Goal: Navigation & Orientation: Find specific page/section

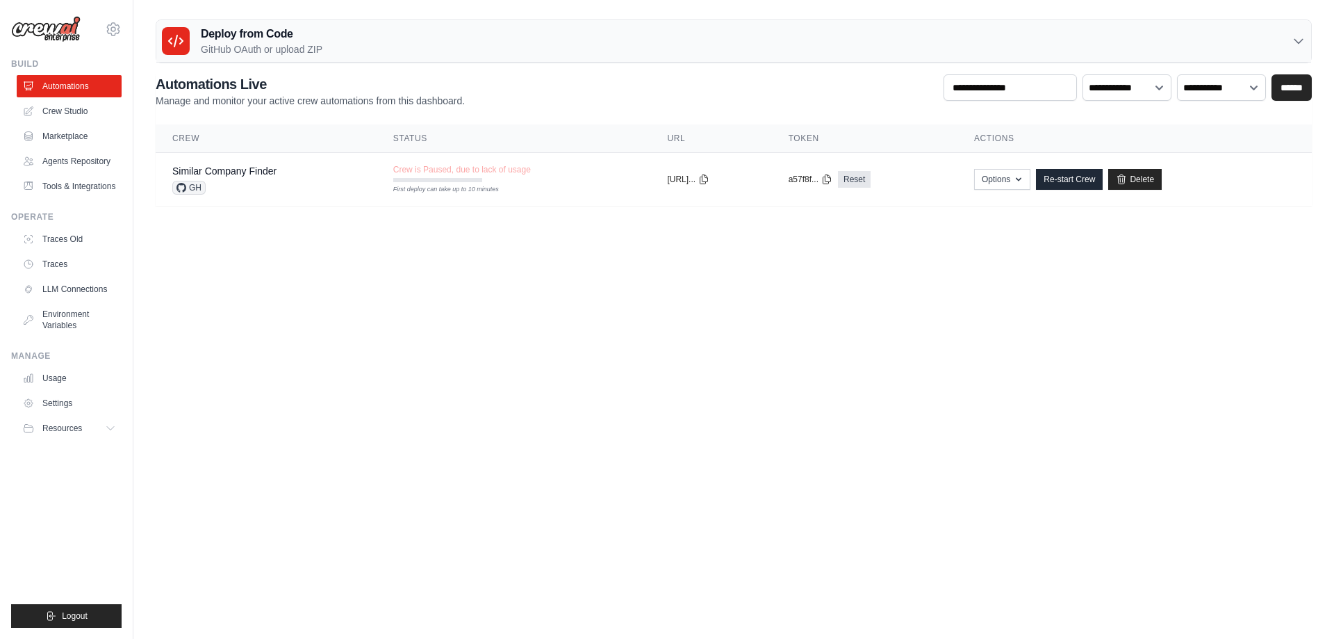
click at [644, 296] on body "[EMAIL_ADDRESS][DOMAIN_NAME] Settings Build Automations" at bounding box center [667, 319] width 1334 height 639
click at [591, 300] on body "[EMAIL_ADDRESS][DOMAIN_NAME] Settings Build Automations" at bounding box center [667, 319] width 1334 height 639
click at [464, 353] on body "[EMAIL_ADDRESS][DOMAIN_NAME] Settings Build Automations" at bounding box center [667, 319] width 1334 height 639
click at [60, 270] on link "Traces" at bounding box center [70, 264] width 105 height 22
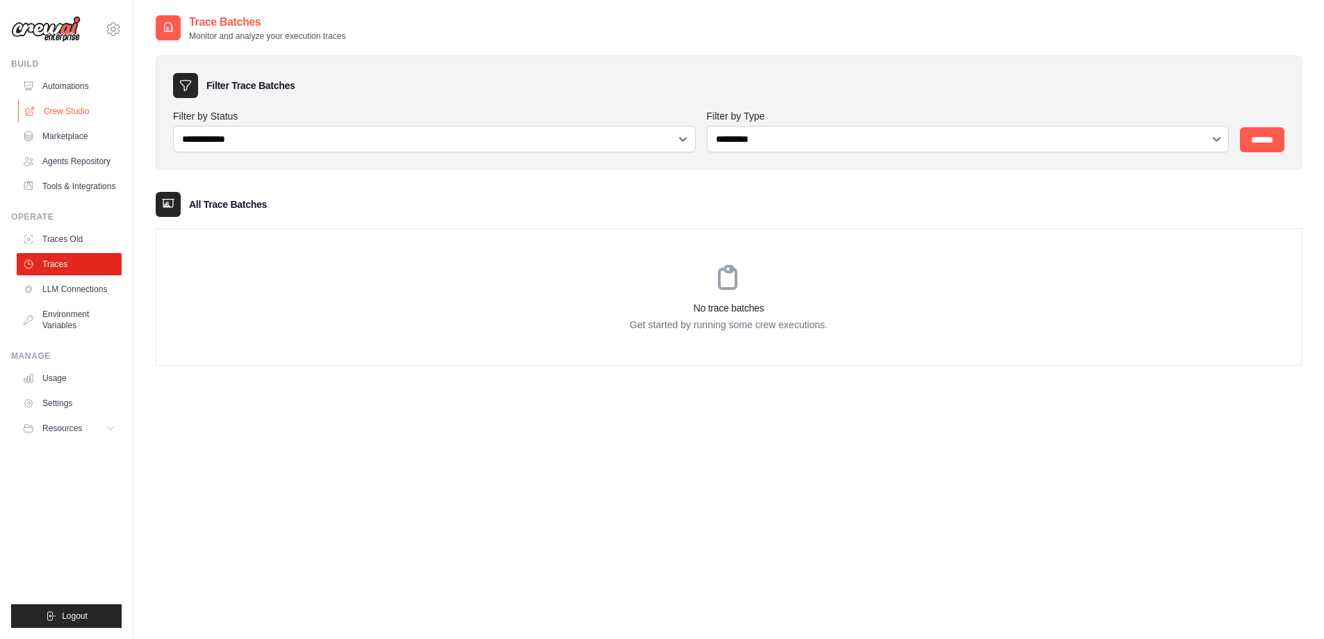
click at [94, 104] on link "Crew Studio" at bounding box center [70, 111] width 105 height 22
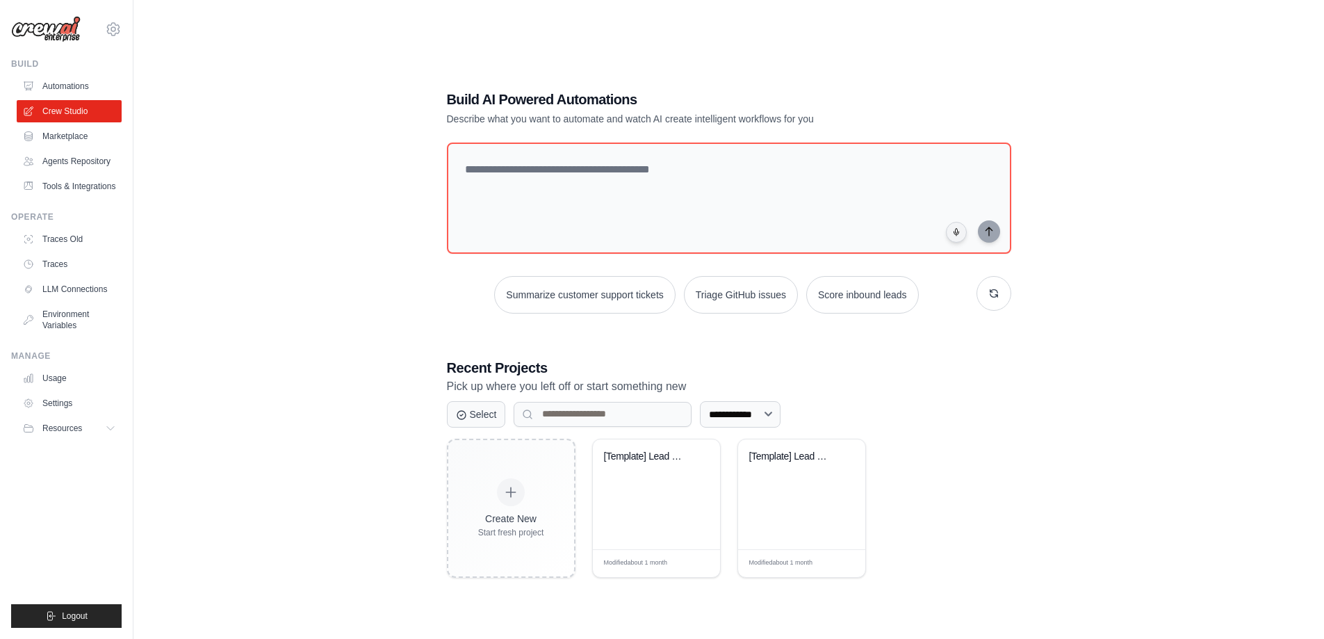
click at [311, 199] on div "**********" at bounding box center [729, 333] width 1146 height 639
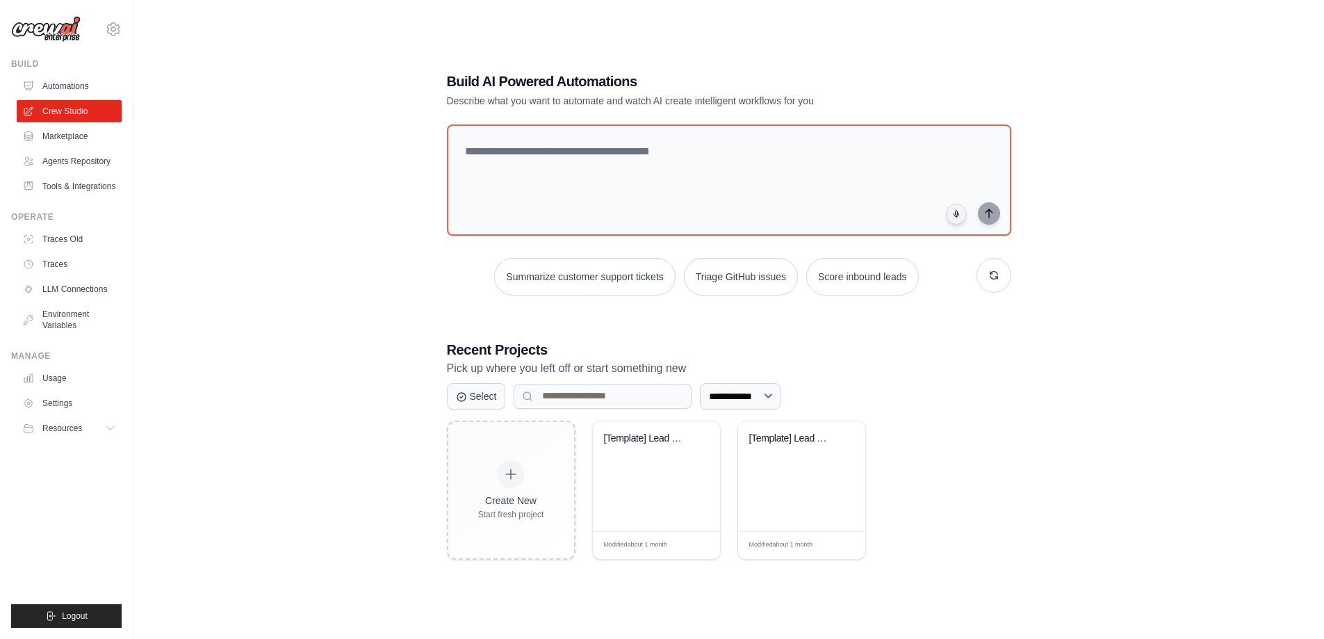
scroll to position [28, 0]
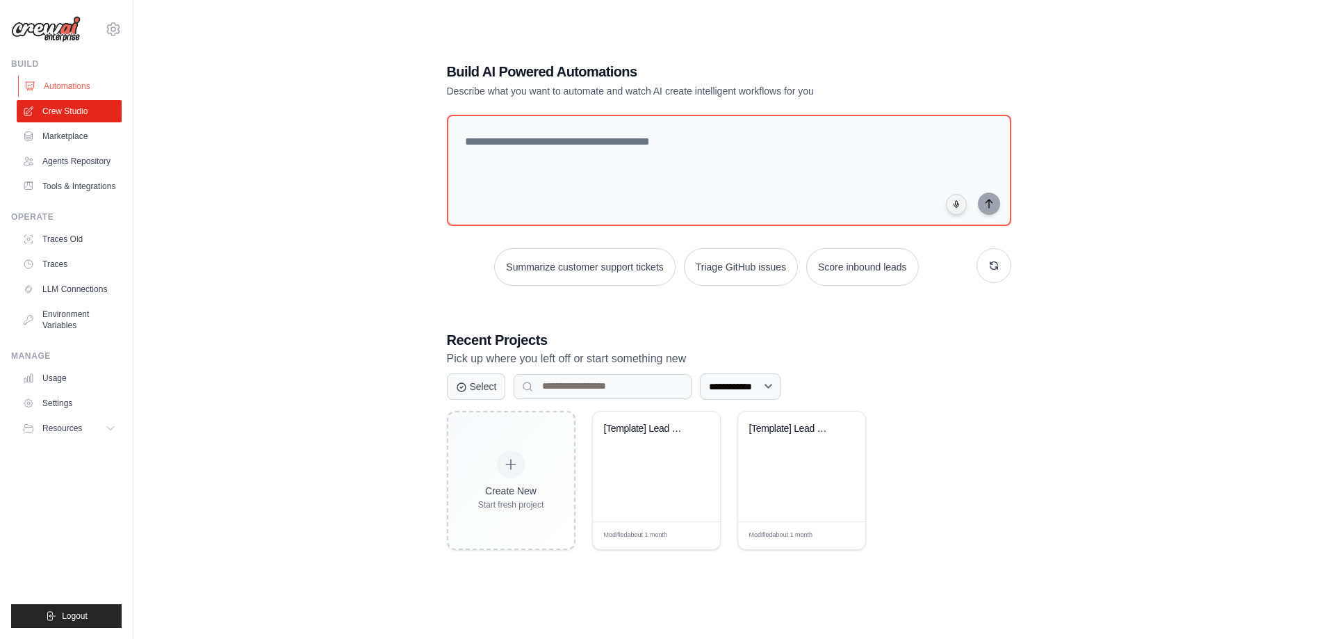
click at [72, 94] on link "Automations" at bounding box center [70, 86] width 105 height 22
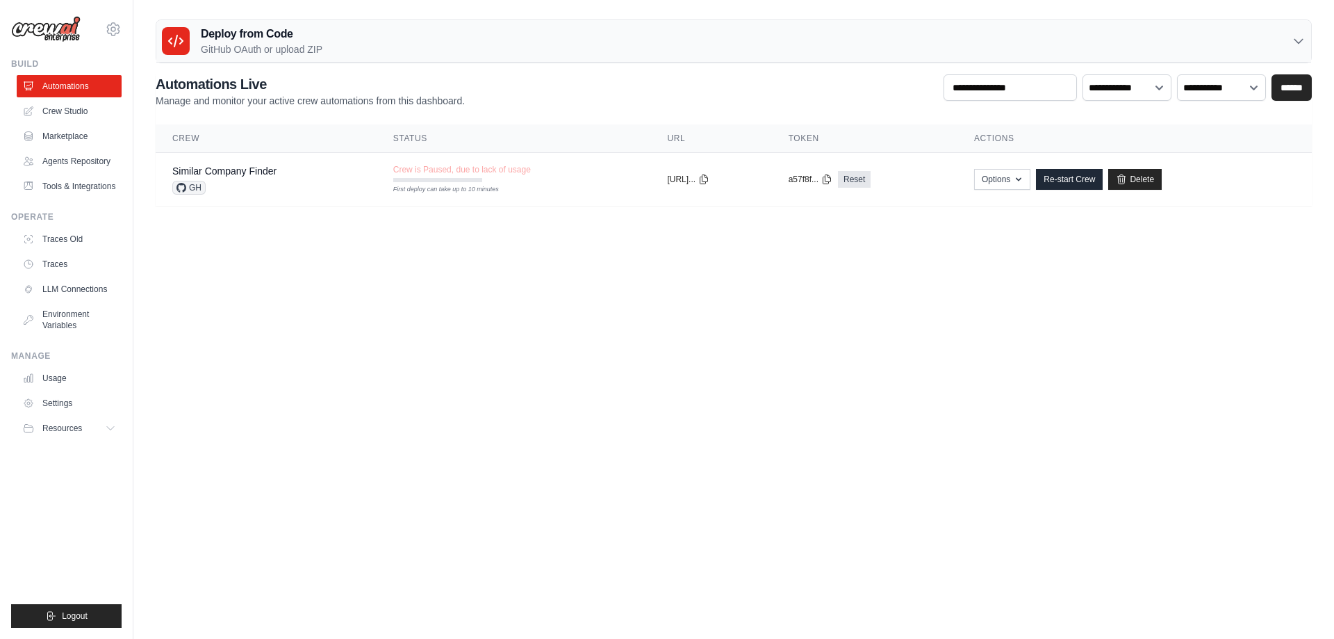
click at [450, 294] on body "[EMAIL_ADDRESS][DOMAIN_NAME] Settings Build Automations" at bounding box center [667, 319] width 1334 height 639
